Goal: Navigation & Orientation: Find specific page/section

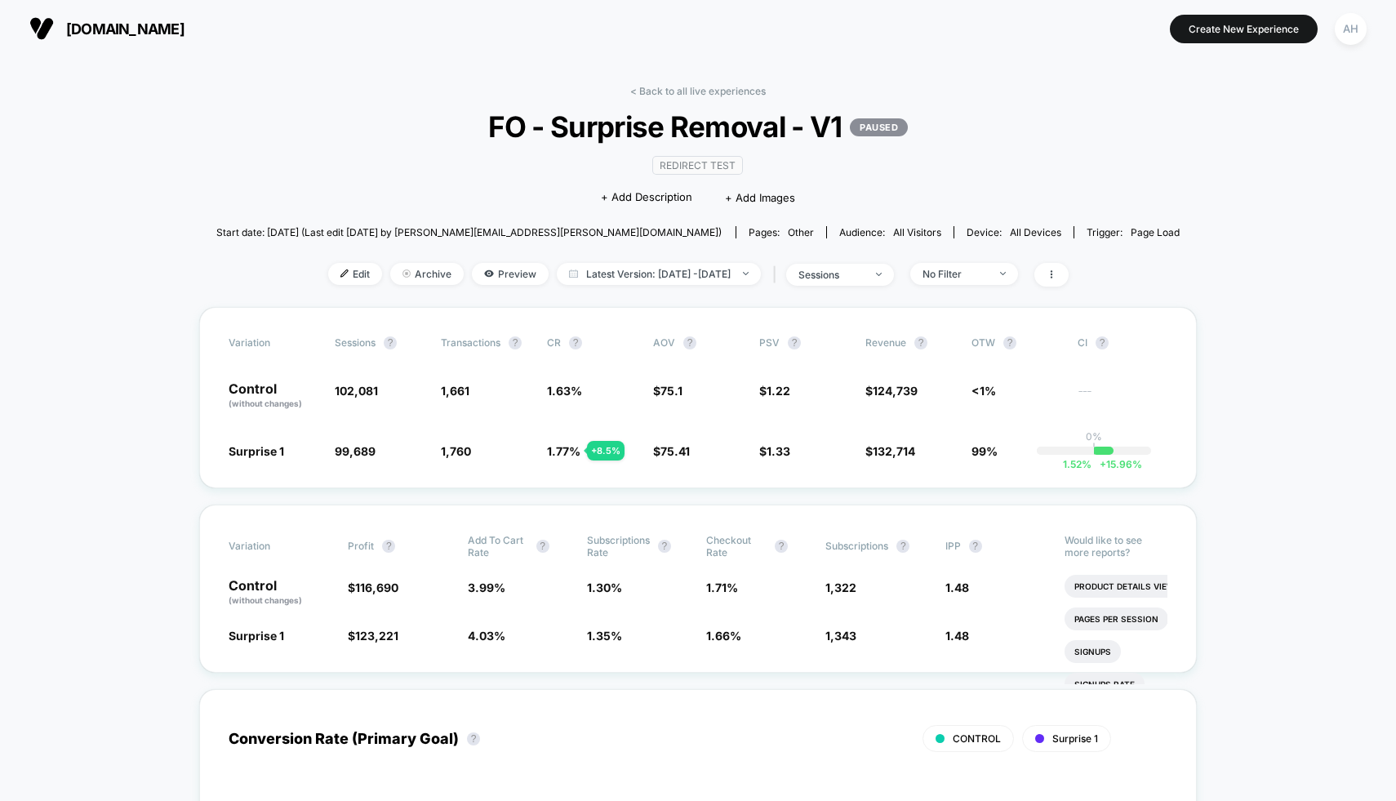
click at [687, 93] on link "< Back to all live experiences" at bounding box center [698, 91] width 136 height 12
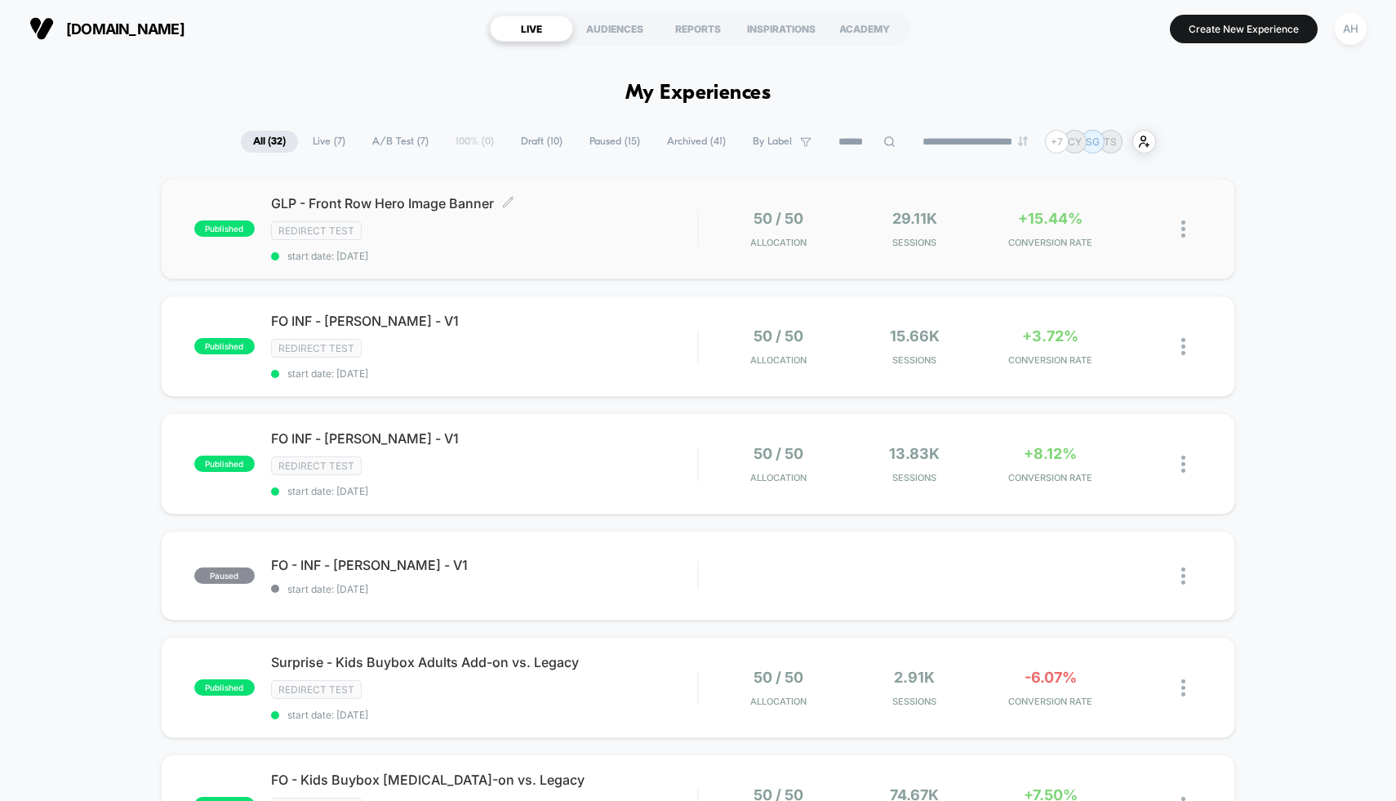
click at [666, 225] on div "Redirect Test" at bounding box center [484, 230] width 427 height 19
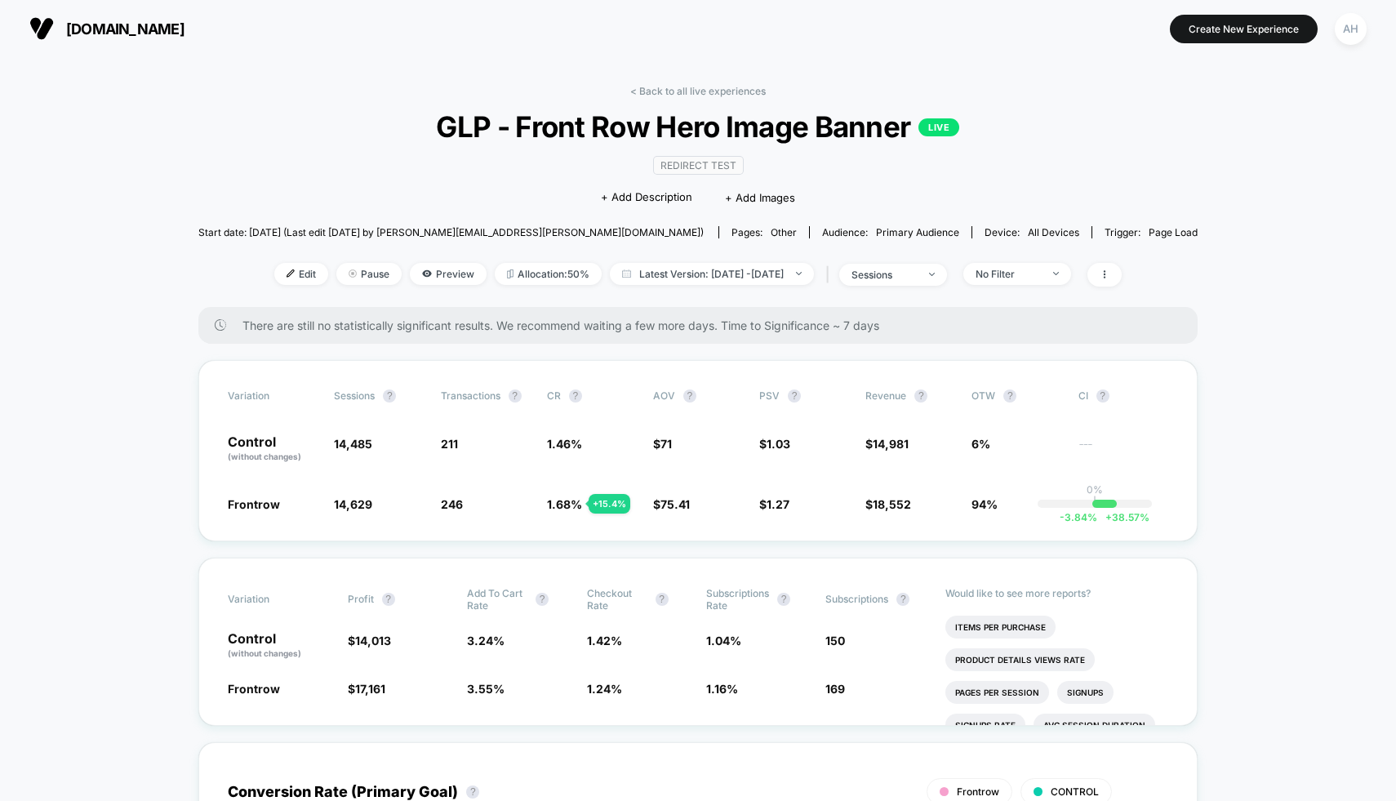
click at [664, 98] on div "< Back to all live experiences GLP - Front Row Hero Image Banner LIVE Redirect …" at bounding box center [697, 196] width 999 height 222
click at [664, 93] on link "< Back to all live experiences" at bounding box center [698, 91] width 136 height 12
